Goal: Transaction & Acquisition: Obtain resource

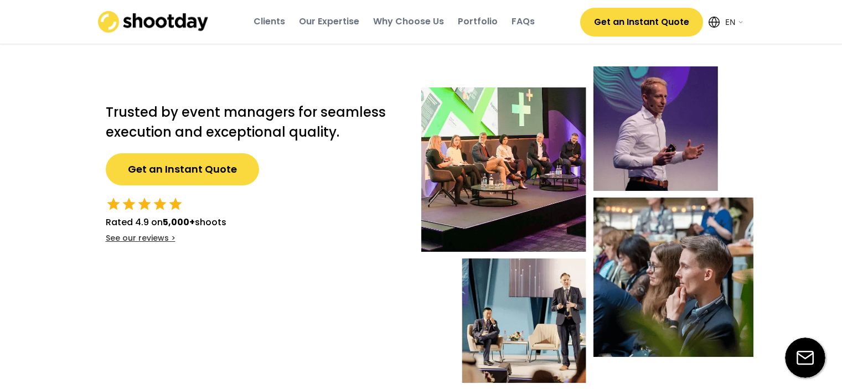
select select ""en""
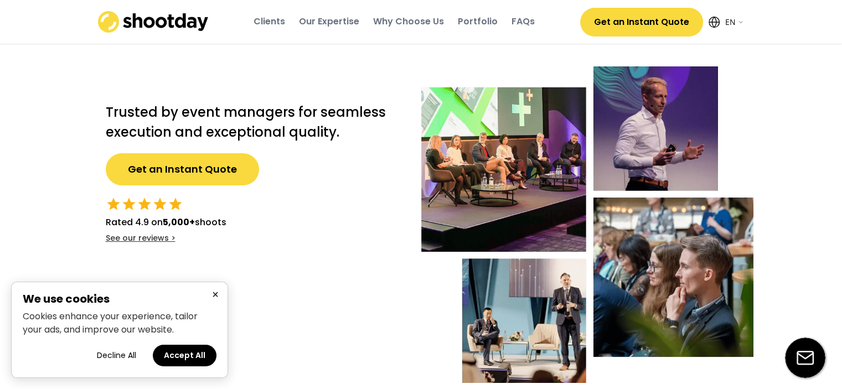
click at [193, 368] on div "× We use cookies Cookies enhance your experience, tailor your ads, and improve …" at bounding box center [119, 330] width 217 height 96
click at [181, 358] on button "Accept All" at bounding box center [185, 356] width 64 height 22
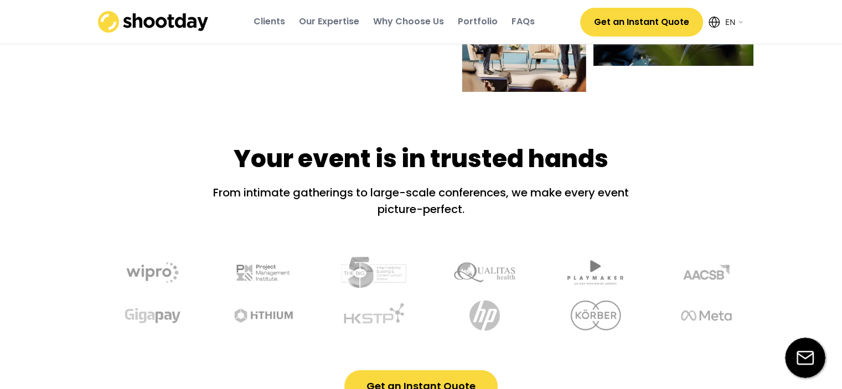
scroll to position [332, 0]
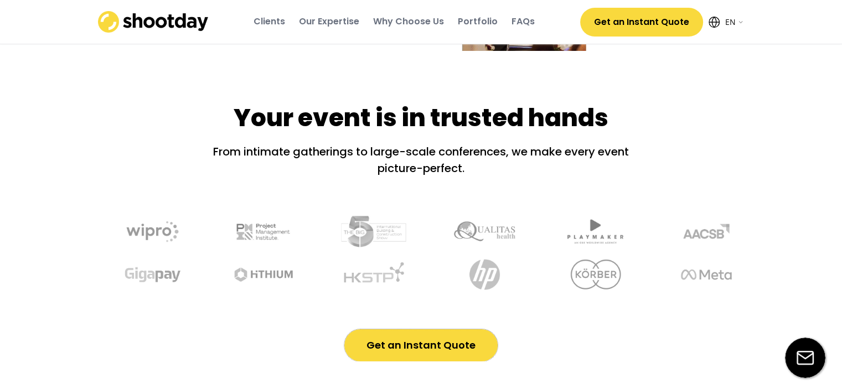
click at [415, 345] on button "Get an Instant Quote" at bounding box center [420, 346] width 153 height 32
